Goal: Task Accomplishment & Management: Manage account settings

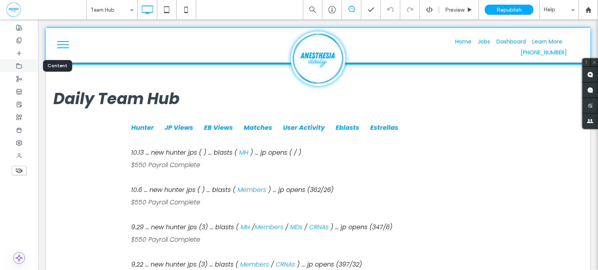
click at [21, 66] on icon at bounding box center [19, 66] width 6 height 6
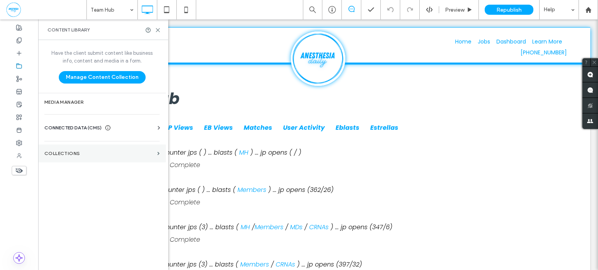
click at [88, 154] on label "Collections" at bounding box center [99, 153] width 110 height 5
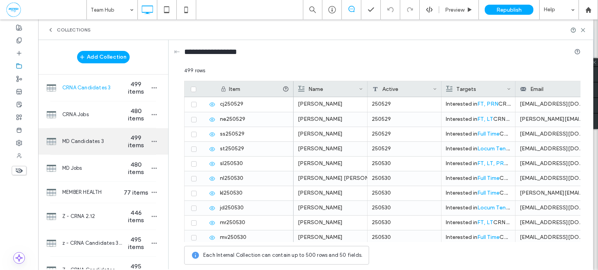
click at [114, 141] on span "MD Candidates 3" at bounding box center [92, 142] width 60 height 8
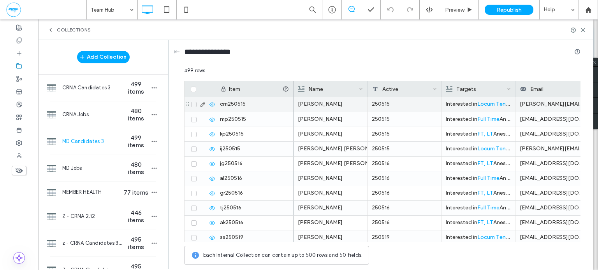
click at [333, 103] on div "[PERSON_NAME]" at bounding box center [330, 104] width 65 height 14
click at [193, 103] on icon at bounding box center [193, 104] width 3 height 2
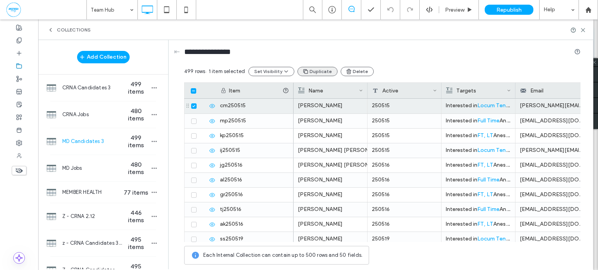
click at [321, 73] on button "Duplicate" at bounding box center [317, 71] width 40 height 9
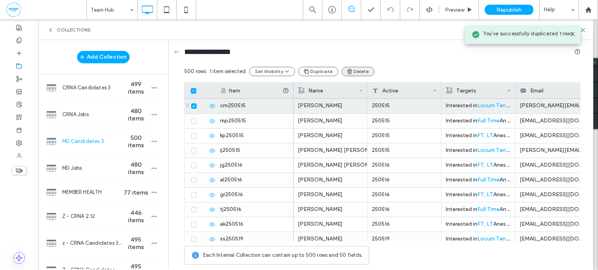
click at [359, 72] on button "Delete" at bounding box center [357, 71] width 33 height 9
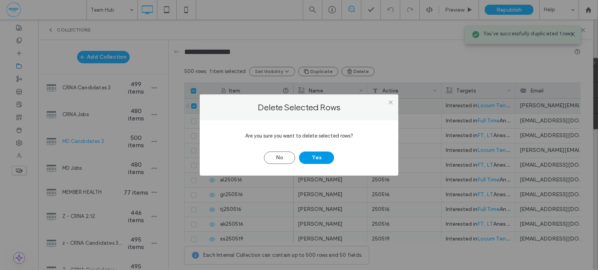
click at [320, 155] on button "Yes" at bounding box center [316, 158] width 35 height 12
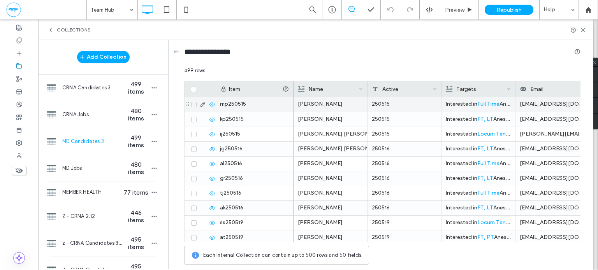
click at [333, 104] on div "[PERSON_NAME]" at bounding box center [330, 104] width 65 height 14
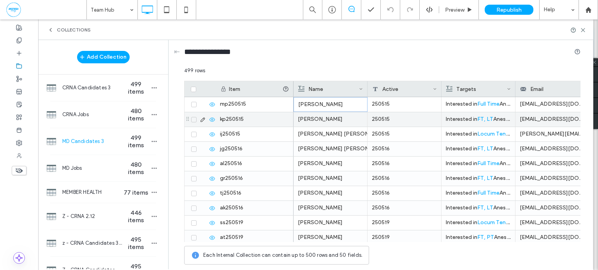
click at [313, 119] on div "[PERSON_NAME]" at bounding box center [330, 119] width 65 height 14
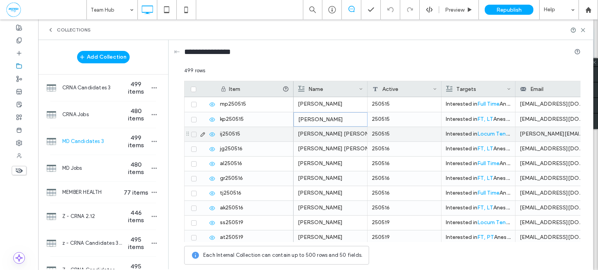
click at [321, 131] on div "[PERSON_NAME] [PERSON_NAME]" at bounding box center [330, 134] width 65 height 14
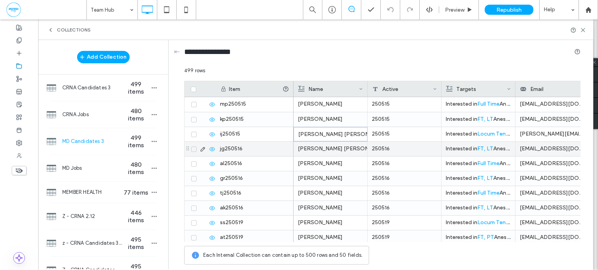
click at [323, 151] on div "[PERSON_NAME] [PERSON_NAME]" at bounding box center [330, 149] width 65 height 14
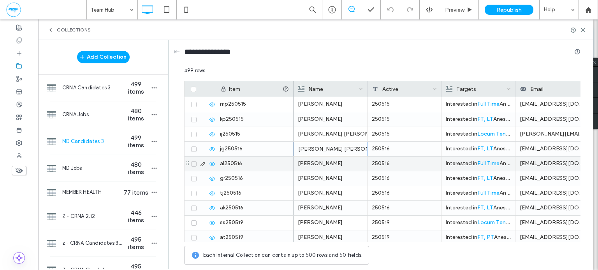
click at [315, 163] on div "[PERSON_NAME]" at bounding box center [330, 164] width 65 height 14
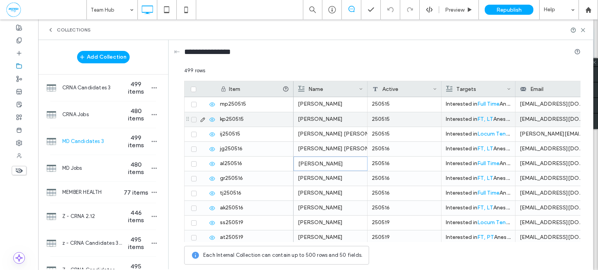
click at [195, 163] on span at bounding box center [193, 163] width 5 height 5
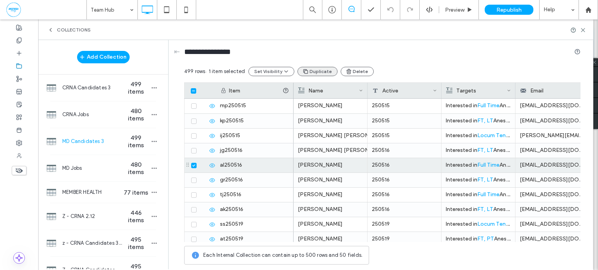
click at [314, 68] on button "Duplicate" at bounding box center [317, 71] width 40 height 9
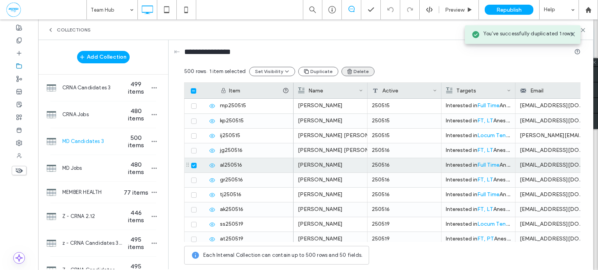
click at [353, 71] on button "Delete" at bounding box center [357, 71] width 33 height 9
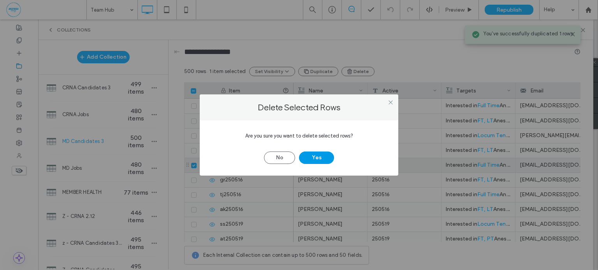
click at [322, 160] on button "Yes" at bounding box center [316, 158] width 35 height 12
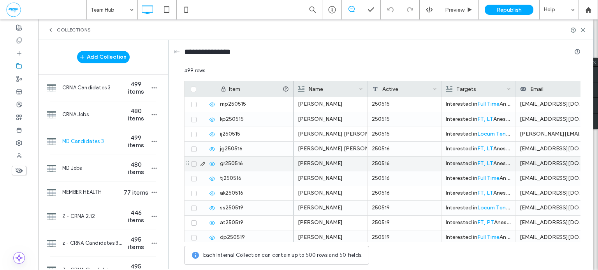
click at [323, 162] on div "[PERSON_NAME]" at bounding box center [330, 164] width 65 height 14
click at [193, 163] on icon at bounding box center [193, 164] width 3 height 2
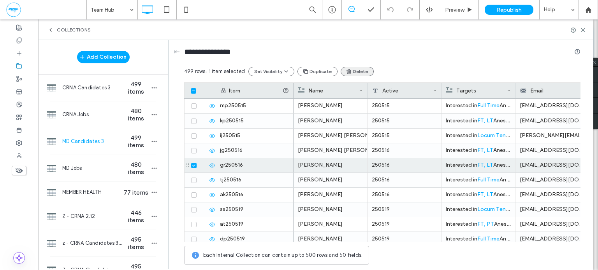
click at [307, 72] on button "Duplicate" at bounding box center [317, 71] width 40 height 9
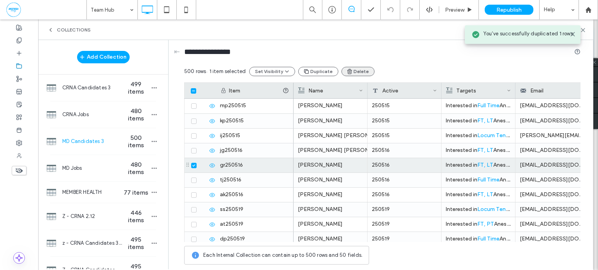
click at [349, 71] on button "Delete" at bounding box center [357, 71] width 33 height 9
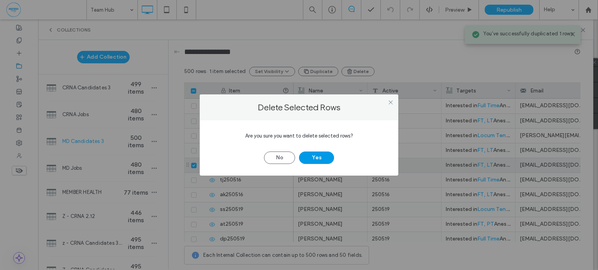
click at [320, 155] on button "Yes" at bounding box center [316, 158] width 35 height 12
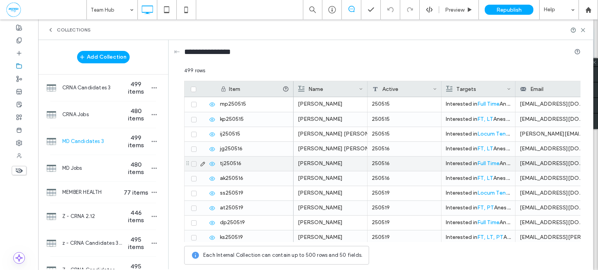
click at [308, 160] on div "[PERSON_NAME]" at bounding box center [330, 164] width 65 height 14
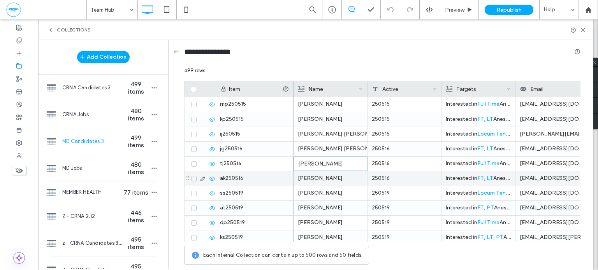
click at [316, 175] on div "[PERSON_NAME]" at bounding box center [330, 179] width 65 height 14
click at [195, 179] on icon at bounding box center [193, 179] width 3 height 2
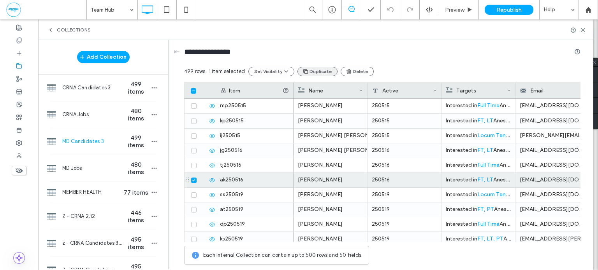
click at [310, 70] on button "Duplicate" at bounding box center [317, 71] width 40 height 9
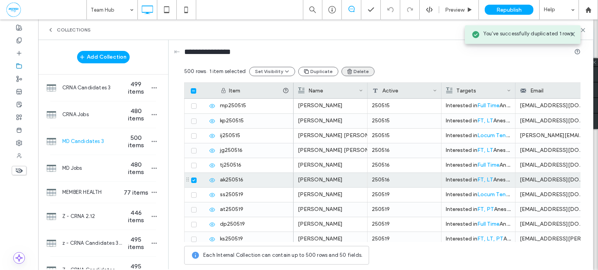
click at [357, 68] on button "Delete" at bounding box center [357, 71] width 33 height 9
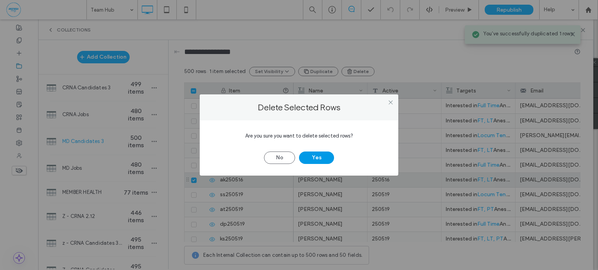
click at [326, 158] on button "Yes" at bounding box center [316, 158] width 35 height 12
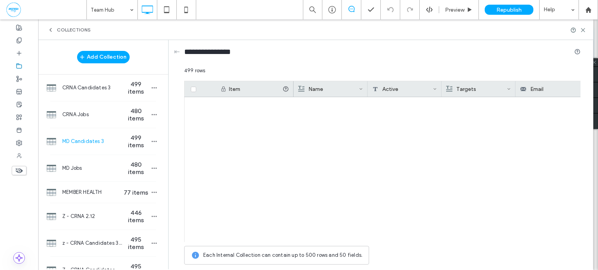
scroll to position [7245, 0]
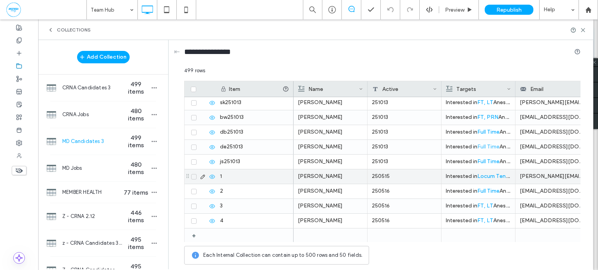
click at [408, 178] on div "250515" at bounding box center [404, 177] width 74 height 14
click at [414, 161] on textarea "******" at bounding box center [410, 166] width 86 height 23
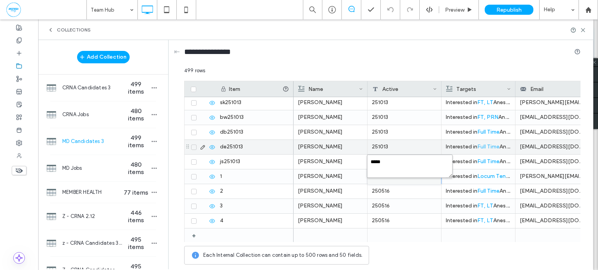
type textarea "******"
type input "********"
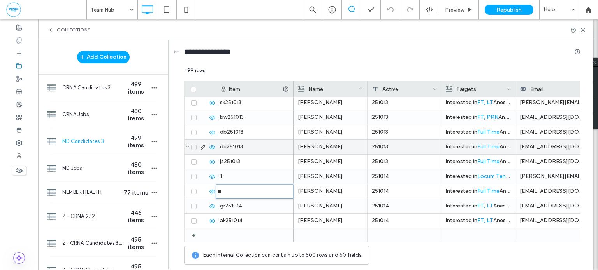
type input "********"
click at [151, 142] on icon "button" at bounding box center [154, 141] width 6 height 6
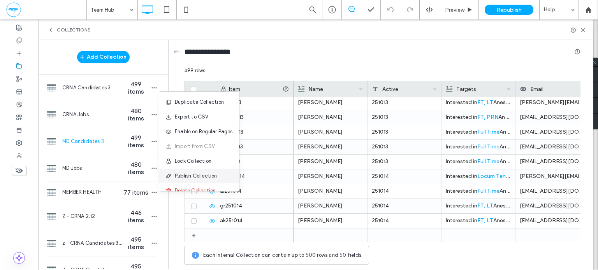
click at [203, 178] on span "Publish Collection" at bounding box center [196, 176] width 42 height 8
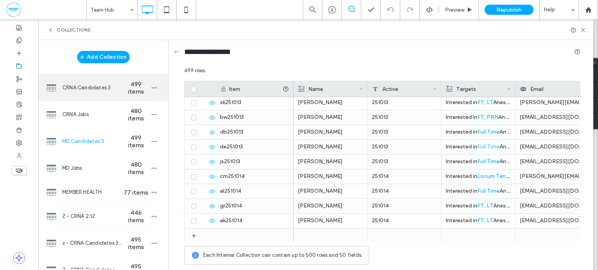
click at [122, 84] on span "499 items" at bounding box center [135, 88] width 27 height 15
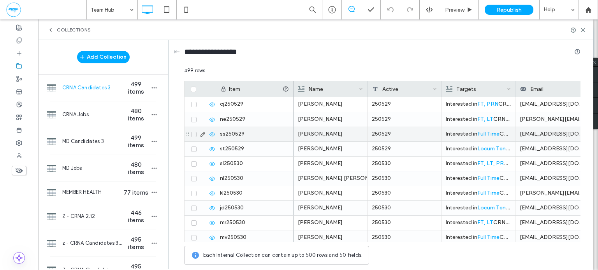
click at [336, 134] on div "[PERSON_NAME]" at bounding box center [330, 134] width 65 height 14
click at [195, 133] on span at bounding box center [193, 134] width 5 height 5
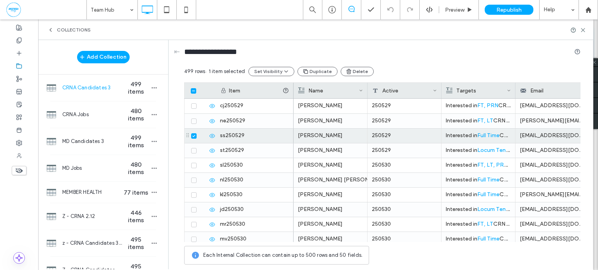
click at [308, 72] on button "Duplicate" at bounding box center [317, 71] width 40 height 9
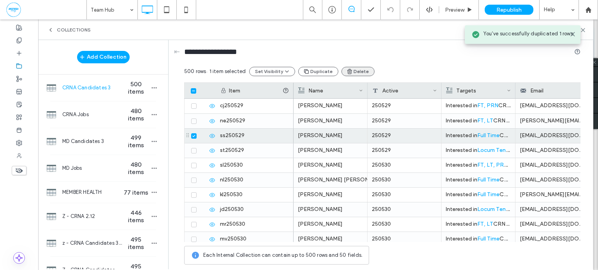
click at [357, 72] on button "Delete" at bounding box center [357, 71] width 33 height 9
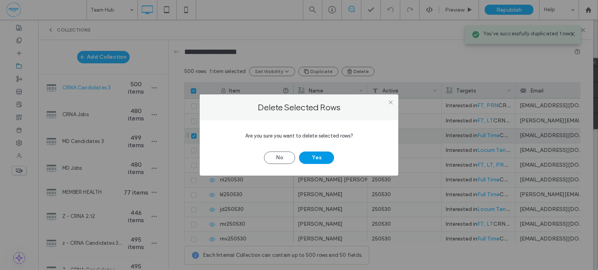
click at [315, 155] on button "Yes" at bounding box center [316, 158] width 35 height 12
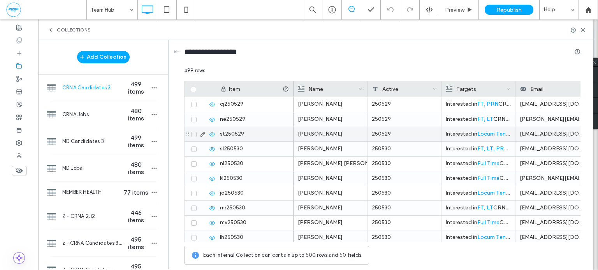
click at [329, 137] on div "[PERSON_NAME]" at bounding box center [330, 134] width 65 height 14
click at [193, 133] on icon at bounding box center [193, 134] width 3 height 2
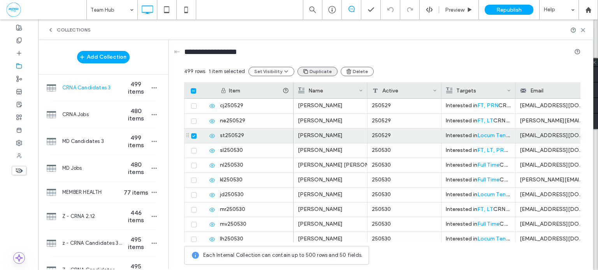
drag, startPoint x: 303, startPoint y: 69, endPoint x: 314, endPoint y: 75, distance: 11.5
click at [304, 68] on icon "button" at bounding box center [305, 71] width 6 height 6
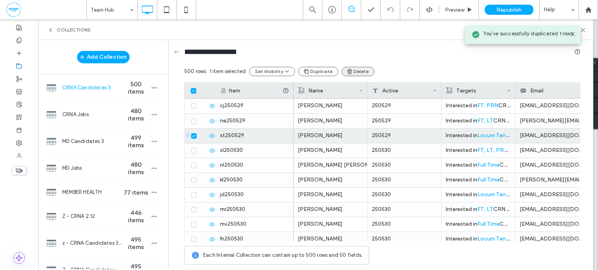
click at [352, 75] on button "Delete" at bounding box center [357, 71] width 33 height 9
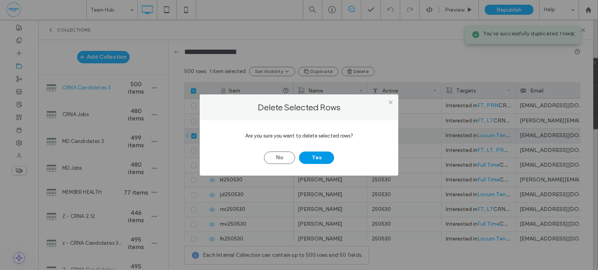
click at [312, 158] on button "Yes" at bounding box center [316, 158] width 35 height 12
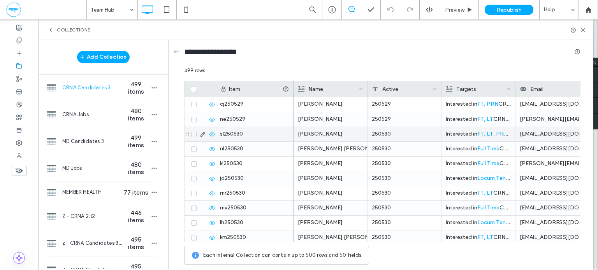
click at [326, 135] on div "[PERSON_NAME]" at bounding box center [330, 134] width 65 height 14
click at [195, 133] on icon at bounding box center [193, 134] width 3 height 2
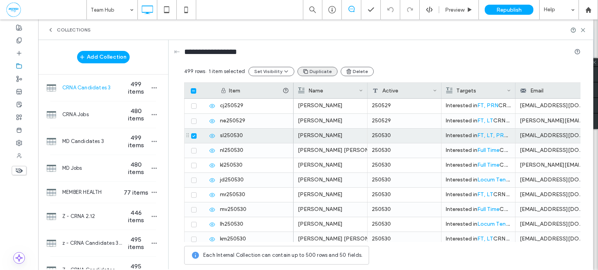
click at [320, 68] on button "Duplicate" at bounding box center [317, 71] width 40 height 9
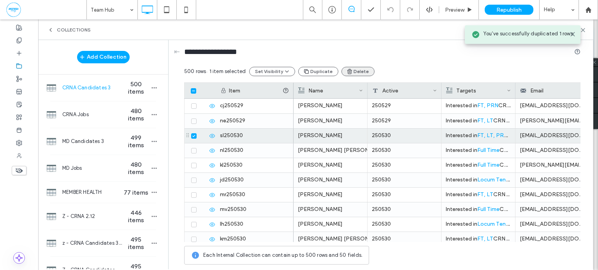
click at [354, 72] on button "Delete" at bounding box center [357, 71] width 33 height 9
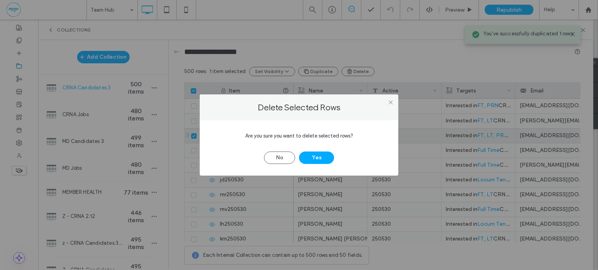
drag, startPoint x: 315, startPoint y: 158, endPoint x: 347, endPoint y: 86, distance: 79.0
click at [314, 158] on button "Yes" at bounding box center [316, 158] width 35 height 12
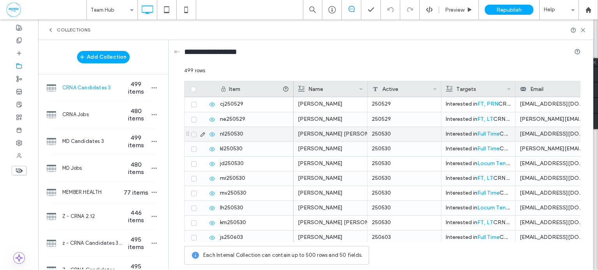
click at [328, 135] on div "[PERSON_NAME] [PERSON_NAME]" at bounding box center [330, 134] width 65 height 14
click at [194, 133] on icon at bounding box center [193, 134] width 3 height 2
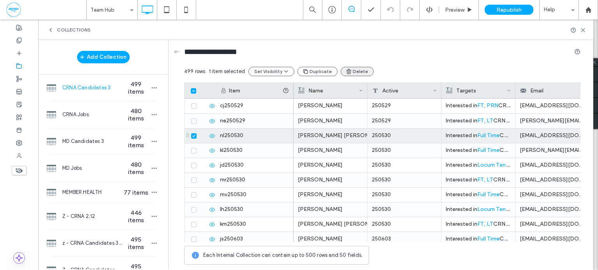
drag, startPoint x: 308, startPoint y: 71, endPoint x: 350, endPoint y: 70, distance: 42.0
click at [308, 70] on button "Duplicate" at bounding box center [317, 71] width 40 height 9
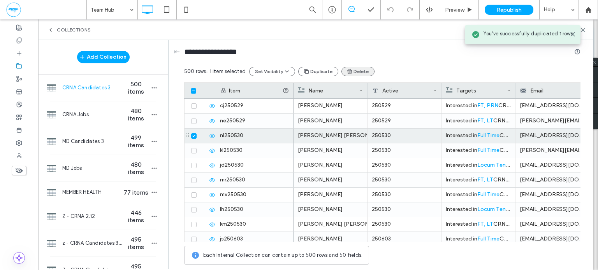
click at [353, 72] on button "Delete" at bounding box center [357, 71] width 33 height 9
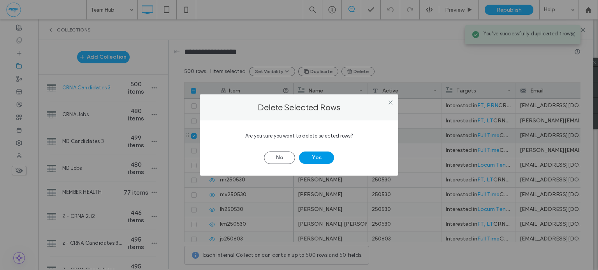
click at [315, 154] on button "Yes" at bounding box center [316, 158] width 35 height 12
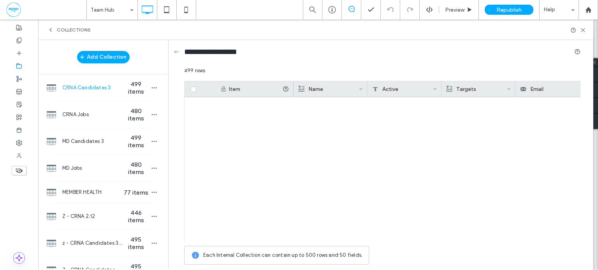
scroll to position [7245, 0]
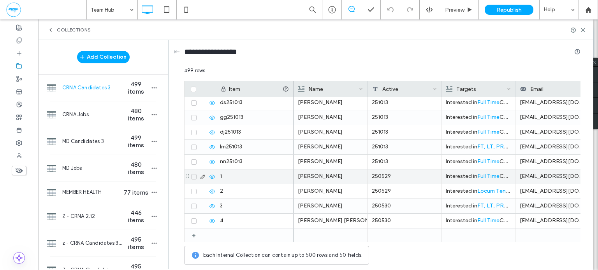
click at [401, 174] on div "250529" at bounding box center [404, 177] width 74 height 14
click at [410, 165] on textarea "******" at bounding box center [410, 166] width 86 height 23
type textarea "******"
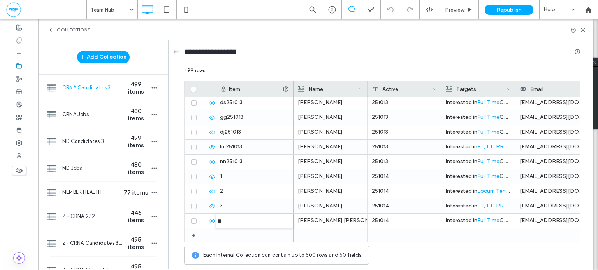
type input "********"
click at [153, 87] on icon "button" at bounding box center [154, 88] width 6 height 6
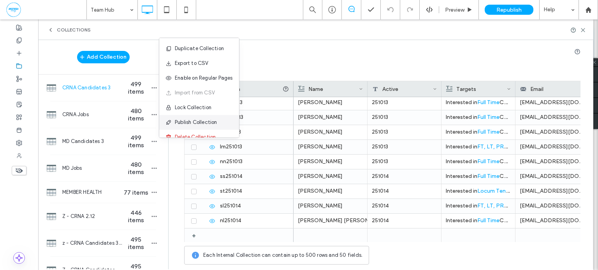
click at [191, 124] on span "Publish Collection" at bounding box center [196, 123] width 42 height 8
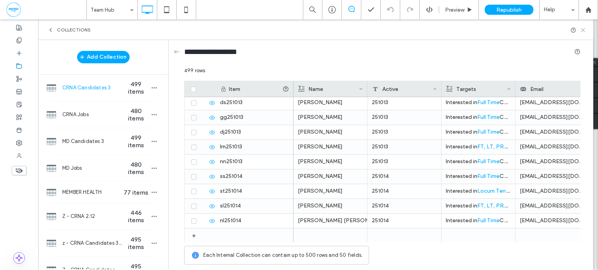
click at [582, 30] on use at bounding box center [583, 30] width 4 height 4
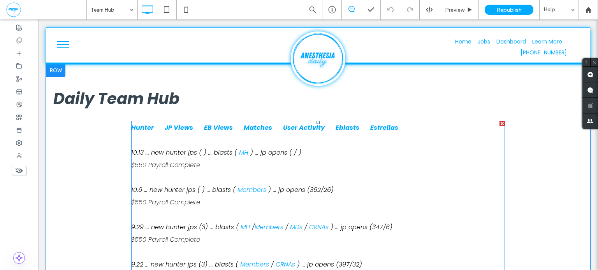
click at [300, 151] on span ") ... jp opens ( / )" at bounding box center [275, 152] width 51 height 9
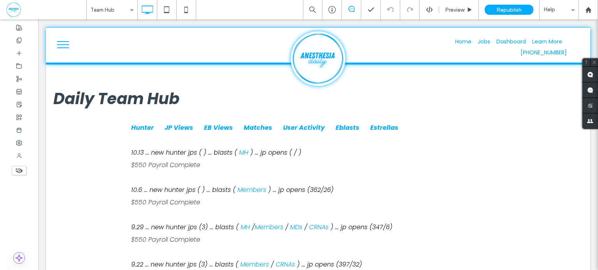
scroll to position [82, 0]
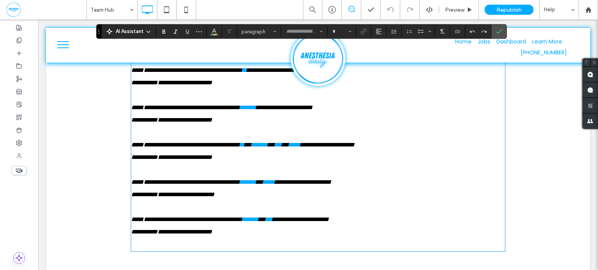
type input "*******"
type input "**"
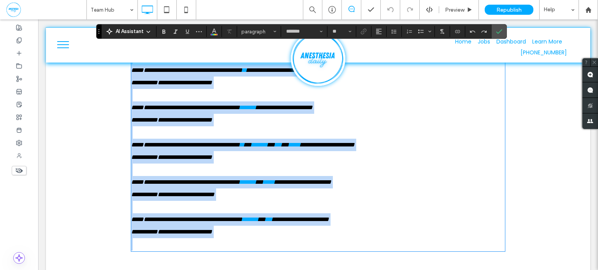
scroll to position [40, 0]
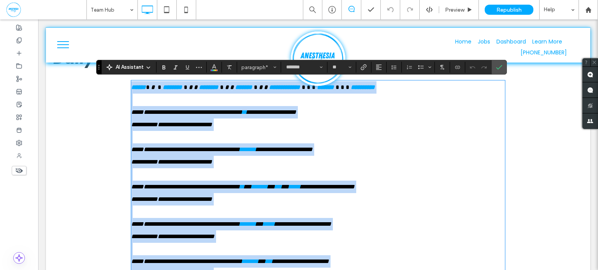
click at [296, 114] on span "**********" at bounding box center [271, 112] width 49 height 6
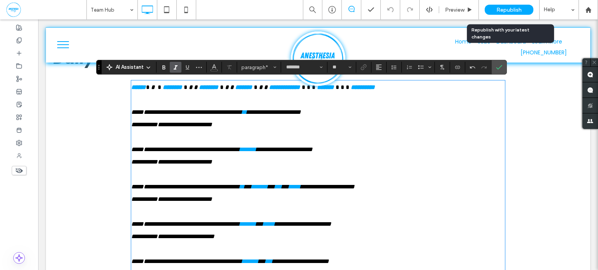
click at [512, 8] on span "Republish" at bounding box center [508, 10] width 25 height 7
